Goal: Task Accomplishment & Management: Complete application form

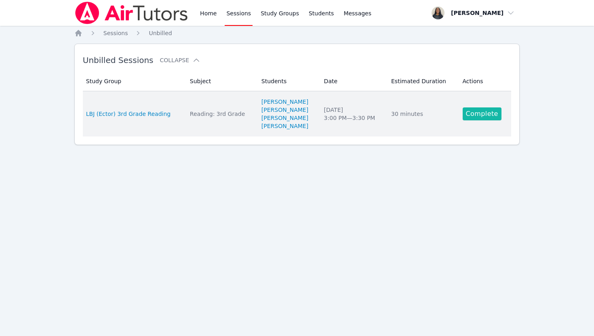
click at [490, 116] on link "Complete" at bounding box center [482, 114] width 39 height 13
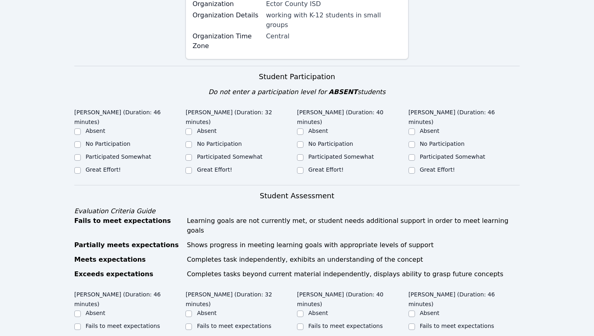
scroll to position [176, 0]
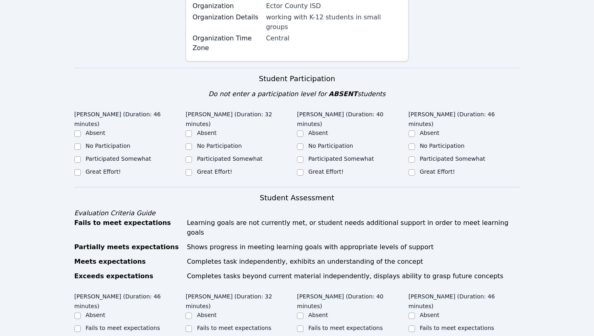
click at [324, 169] on label "Great Effort!" at bounding box center [325, 172] width 35 height 6
click at [304, 169] on input "Great Effort!" at bounding box center [300, 172] width 6 height 6
checkbox input "true"
click at [448, 169] on label "Great Effort!" at bounding box center [437, 172] width 35 height 6
click at [415, 169] on input "Great Effort!" at bounding box center [412, 172] width 6 height 6
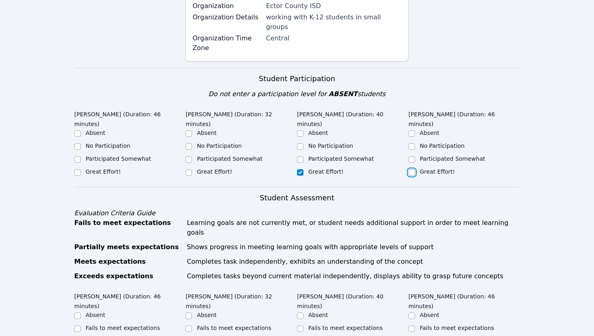
checkbox input "true"
click at [207, 169] on label "Great Effort!" at bounding box center [214, 172] width 35 height 6
click at [192, 169] on input "Great Effort!" at bounding box center [189, 172] width 6 height 6
checkbox input "true"
click at [116, 169] on label "Great Effort!" at bounding box center [103, 172] width 35 height 6
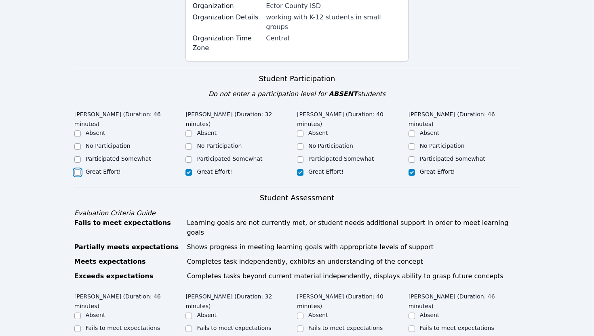
click at [81, 169] on input "Great Effort!" at bounding box center [77, 172] width 6 height 6
checkbox input "true"
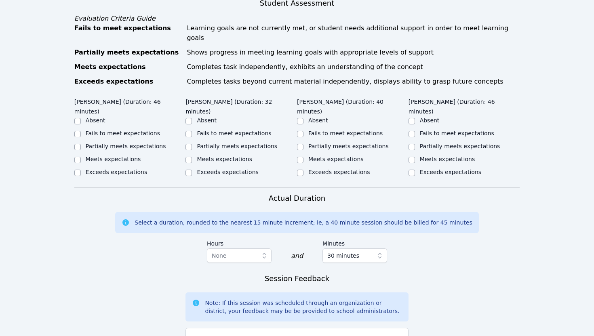
scroll to position [384, 0]
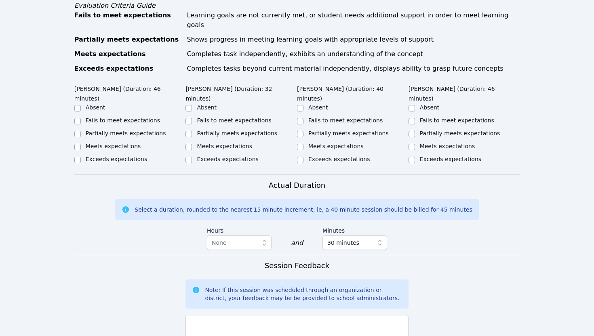
click at [130, 143] on label "Meets expectations" at bounding box center [113, 146] width 55 height 6
click at [81, 144] on input "Meets expectations" at bounding box center [77, 147] width 6 height 6
checkbox input "true"
click at [207, 143] on label "Meets expectations" at bounding box center [224, 146] width 55 height 6
click at [192, 144] on input "Meets expectations" at bounding box center [189, 147] width 6 height 6
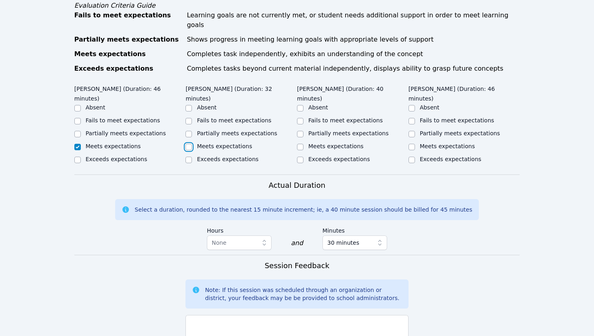
checkbox input "true"
click at [314, 143] on label "Meets expectations" at bounding box center [335, 146] width 55 height 6
click at [304, 144] on input "Meets expectations" at bounding box center [300, 147] width 6 height 6
checkbox input "true"
click at [435, 143] on label "Meets expectations" at bounding box center [447, 146] width 55 height 6
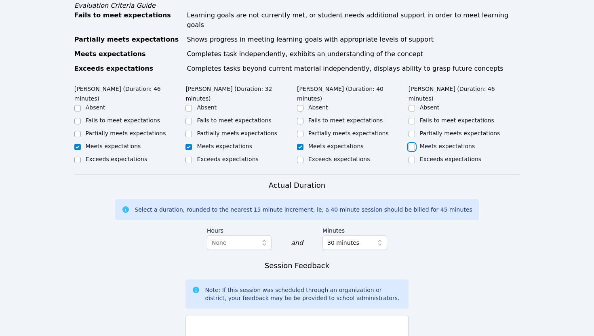
click at [415, 144] on input "Meets expectations" at bounding box center [412, 147] width 6 height 6
checkbox input "true"
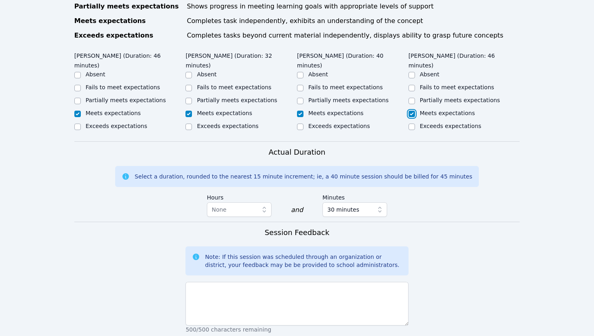
scroll to position [424, 0]
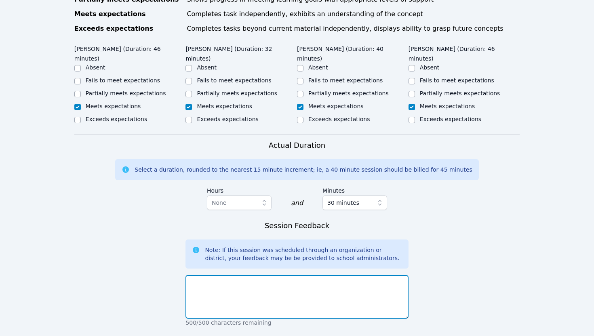
click at [312, 275] on textarea at bounding box center [297, 297] width 223 height 44
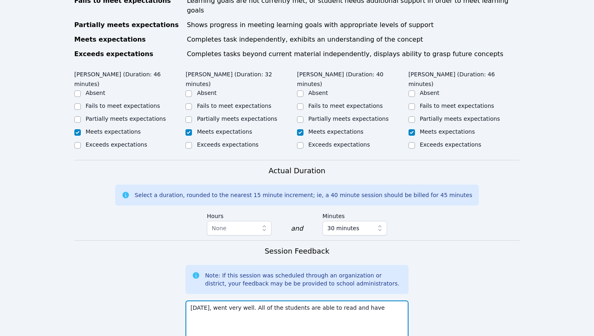
scroll to position [397, 0]
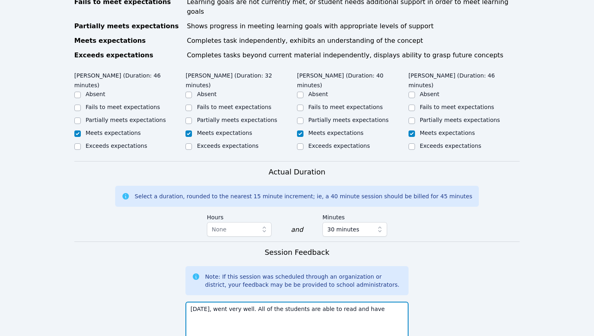
drag, startPoint x: 340, startPoint y: 281, endPoint x: 369, endPoint y: 281, distance: 29.5
click at [369, 302] on textarea "[DATE], went very well. All of the students are able to read and have" at bounding box center [297, 324] width 223 height 44
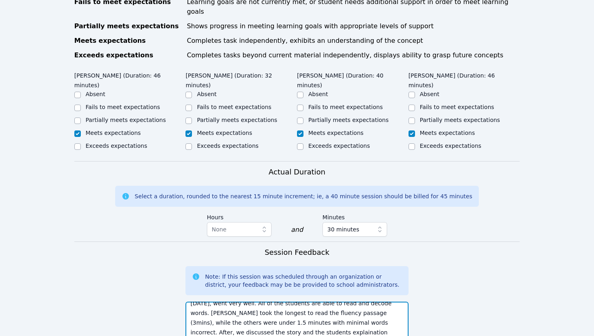
scroll to position [15, 0]
drag, startPoint x: 335, startPoint y: 304, endPoint x: 323, endPoint y: 304, distance: 11.7
click at [323, 304] on textarea "[DATE], went very well. All of the students are able to read and decode words. …" at bounding box center [297, 324] width 223 height 44
click at [316, 311] on textarea "[DATE], went very well. All of the students are able to read and decode words. …" at bounding box center [297, 324] width 223 height 44
click at [308, 302] on textarea "[DATE], went very well. All of the students are able to read and decode words. …" at bounding box center [297, 324] width 223 height 44
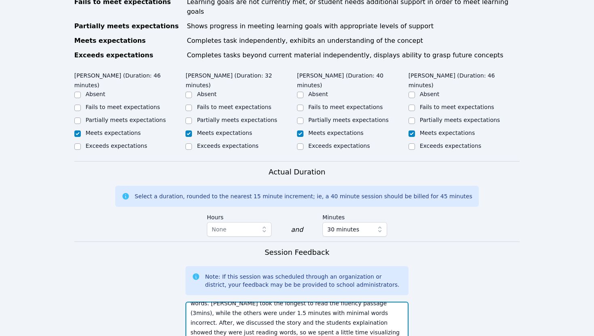
paste textarea "went well. All students were able to read and decode words. [PERSON_NAME] took …"
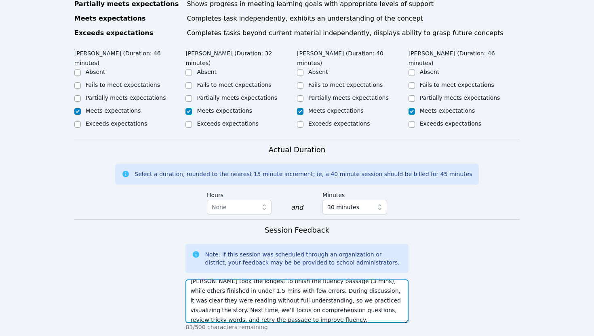
scroll to position [19, 0]
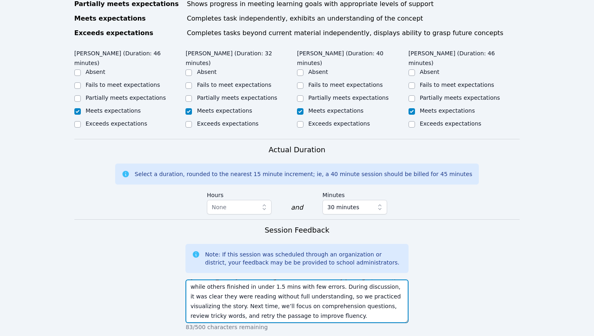
click at [208, 281] on textarea "[DATE] went well. All students were able to read and decode words. [PERSON_NAME…" at bounding box center [297, 302] width 223 height 44
paste textarea "very well. All of the students were able to read and decode words. [PERSON_NAME…"
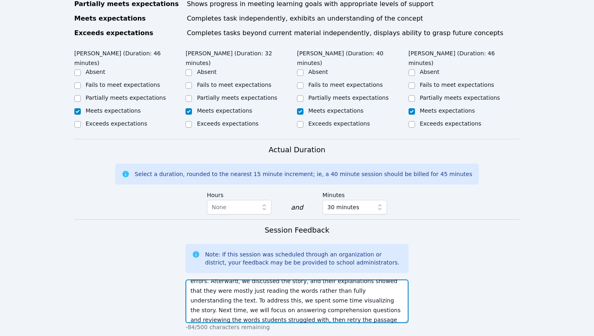
click at [283, 280] on textarea "[DATE] went very well. All of the students were able to read and decode words. …" at bounding box center [297, 302] width 223 height 44
paste textarea "well. All students could read and decode words. [PERSON_NAME] took 3 minutes to…"
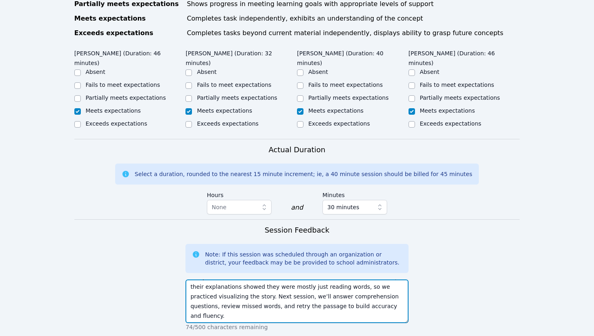
scroll to position [19, 0]
type textarea "[DATE] went well. All students could read and decode words. [PERSON_NAME] took …"
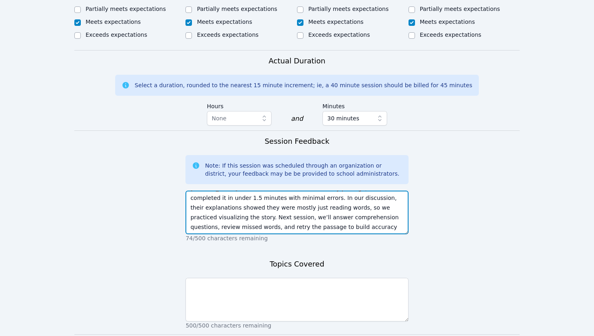
scroll to position [539, 0]
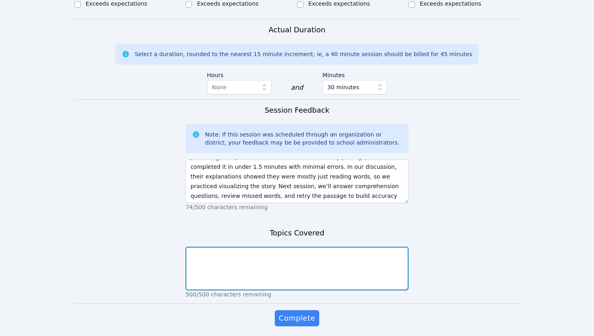
click at [283, 247] on textarea at bounding box center [297, 269] width 223 height 44
click at [211, 247] on textarea "Fluency and Comprehension" at bounding box center [297, 269] width 223 height 44
drag, startPoint x: 260, startPoint y: 226, endPoint x: 244, endPoint y: 226, distance: 16.2
click at [244, 247] on textarea "Fluency, Visualizing Stories, and Comprehension" at bounding box center [297, 269] width 223 height 44
type textarea "Fluency, Visualizing Test, and Comprehension"
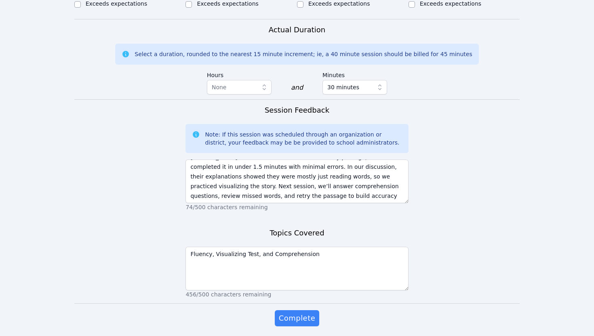
click at [232, 310] on div "Complete" at bounding box center [297, 326] width 223 height 32
click at [289, 313] on span "Complete" at bounding box center [297, 318] width 36 height 11
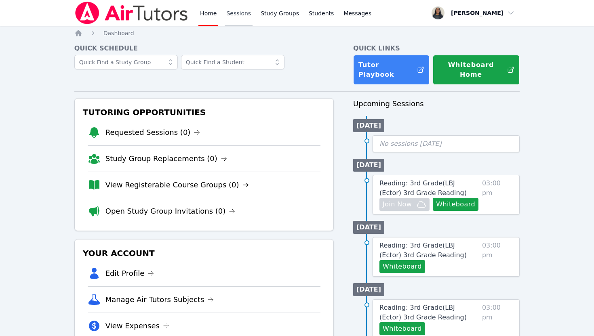
click at [240, 15] on link "Sessions" at bounding box center [239, 13] width 28 height 26
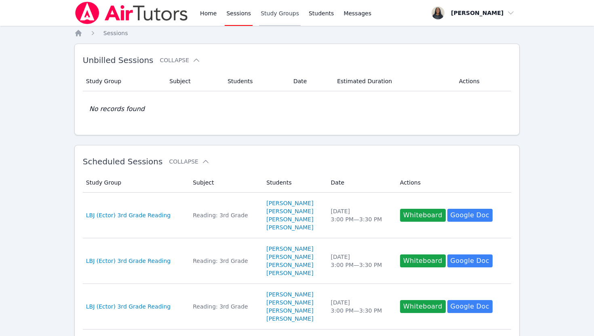
click at [290, 17] on link "Study Groups" at bounding box center [280, 13] width 42 height 26
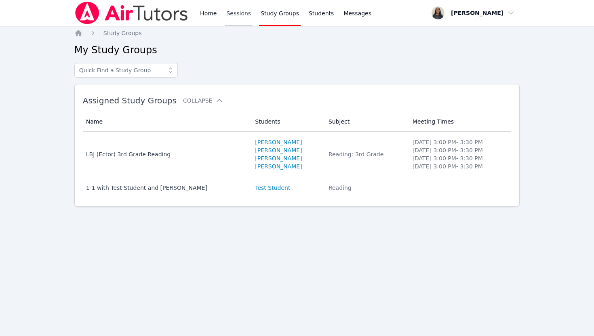
click at [245, 16] on link "Sessions" at bounding box center [239, 13] width 28 height 26
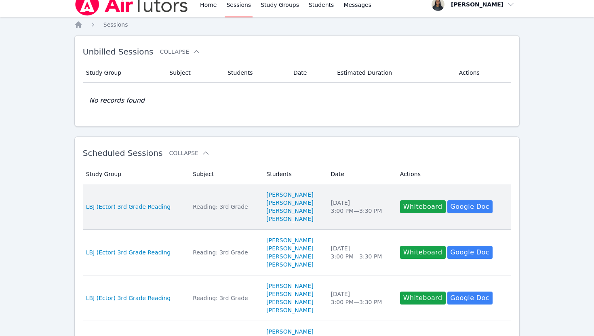
scroll to position [412, 0]
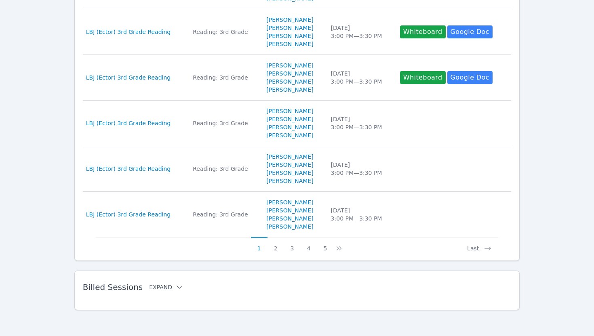
click at [163, 289] on button "Expand" at bounding box center [166, 287] width 34 height 8
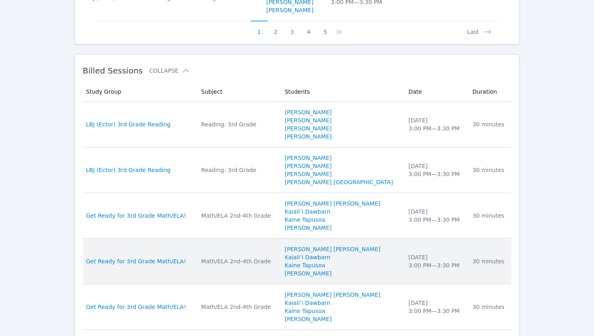
scroll to position [629, 0]
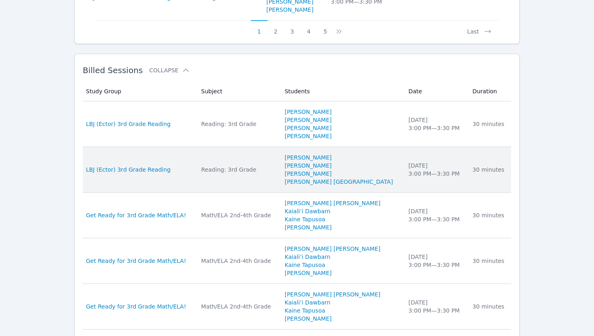
click at [411, 169] on div "[DATE] 3:00 PM — 3:30 PM" at bounding box center [436, 170] width 54 height 16
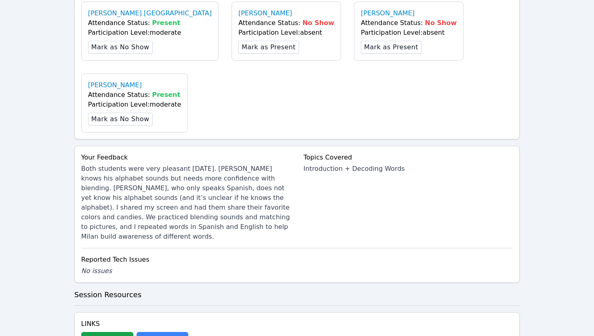
scroll to position [295, 0]
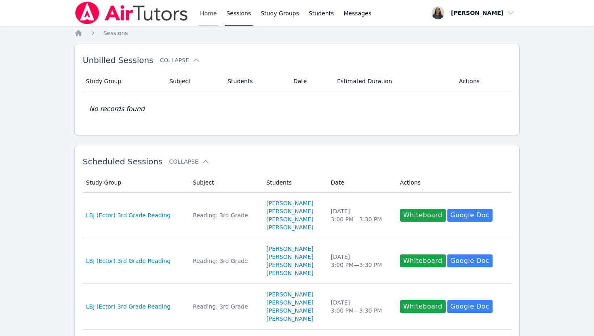
click at [203, 14] on link "Home" at bounding box center [208, 13] width 20 height 26
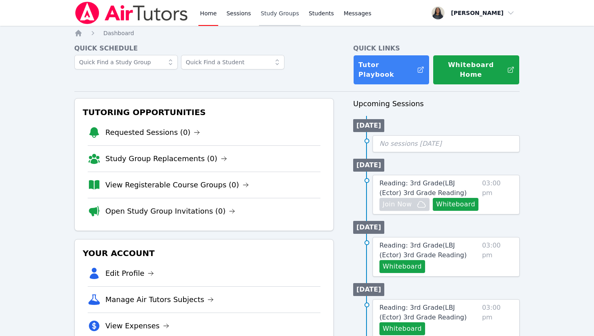
scroll to position [0, 0]
